Goal: Book appointment/travel/reservation

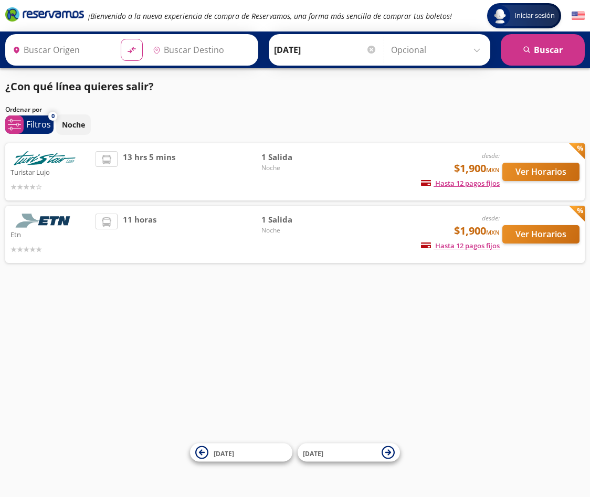
type input "[GEOGRAPHIC_DATA], [GEOGRAPHIC_DATA]"
click at [520, 175] on button "Ver Horarios" at bounding box center [540, 172] width 77 height 18
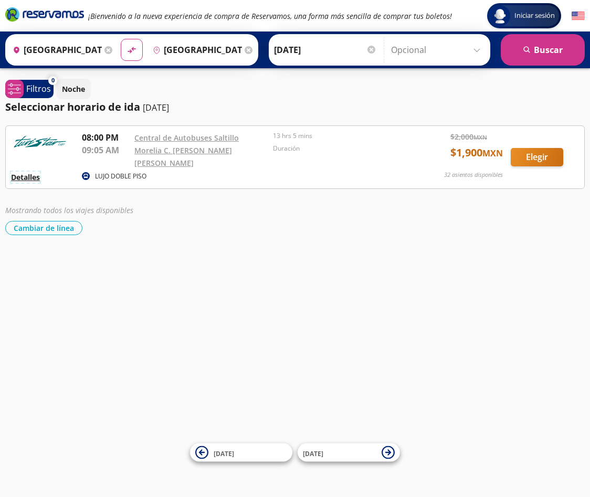
click at [26, 172] on button "Detalles" at bounding box center [25, 177] width 29 height 11
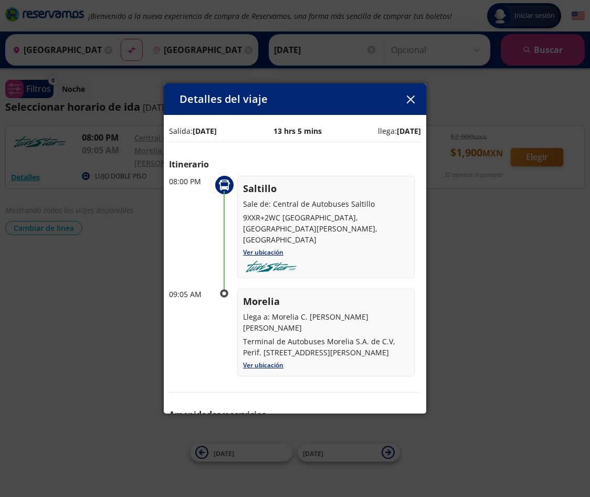
click at [409, 94] on button "button" at bounding box center [411, 99] width 16 height 16
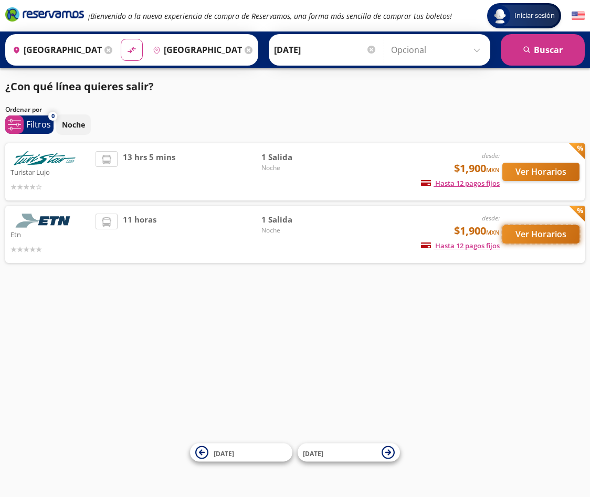
click at [533, 235] on button "Ver Horarios" at bounding box center [540, 234] width 77 height 18
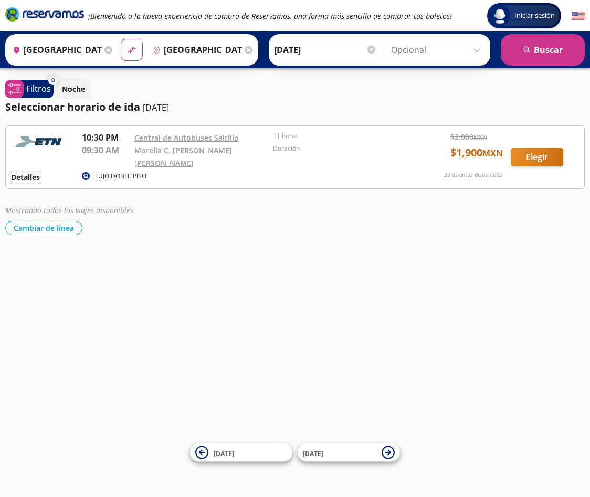
click at [28, 172] on button "Detalles" at bounding box center [25, 177] width 29 height 11
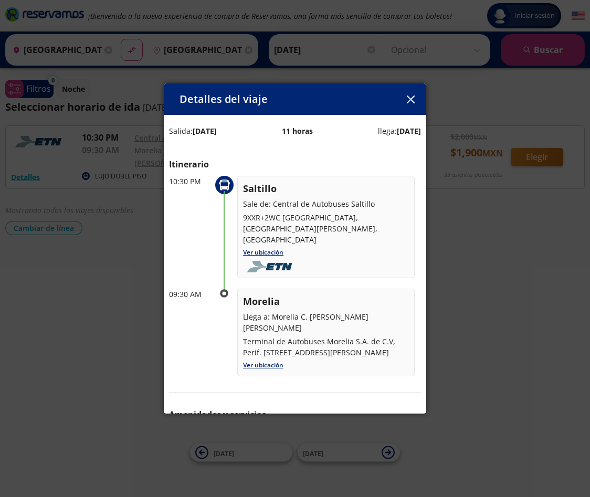
click at [410, 101] on icon "button" at bounding box center [410, 100] width 8 height 8
